Goal: Information Seeking & Learning: Learn about a topic

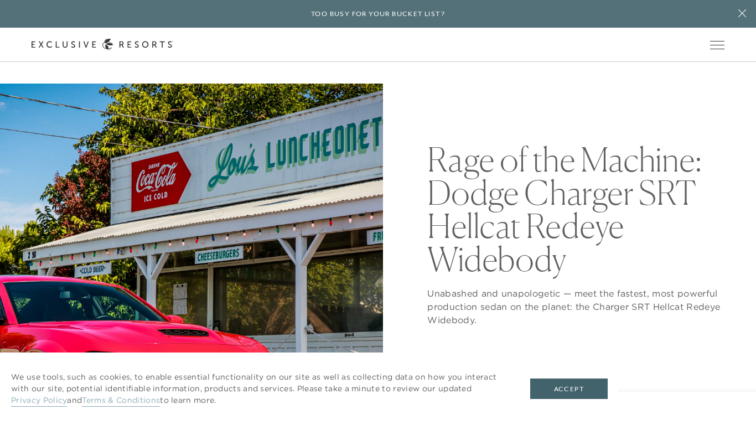
scroll to position [34, 0]
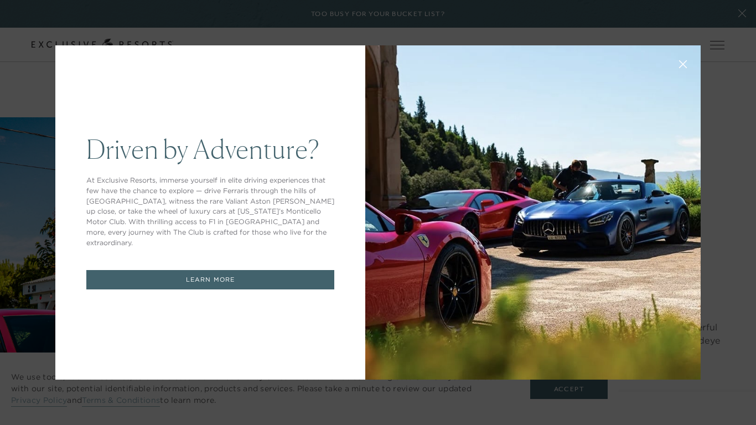
click at [664, 69] on div at bounding box center [533, 212] width 336 height 334
click at [693, 63] on button at bounding box center [683, 63] width 27 height 27
